Goal: Navigation & Orientation: Find specific page/section

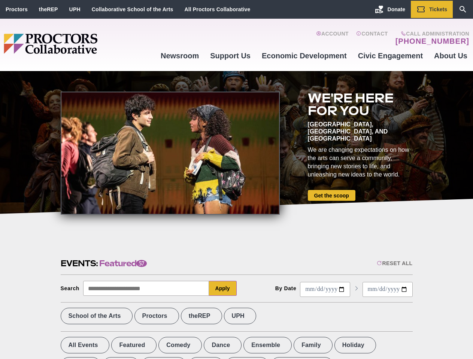
click at [236, 180] on div at bounding box center [170, 153] width 219 height 123
click at [394, 264] on div "Reset All" at bounding box center [395, 264] width 36 height 6
click at [223, 289] on button "Apply" at bounding box center [223, 288] width 28 height 15
